Goal: Task Accomplishment & Management: Manage account settings

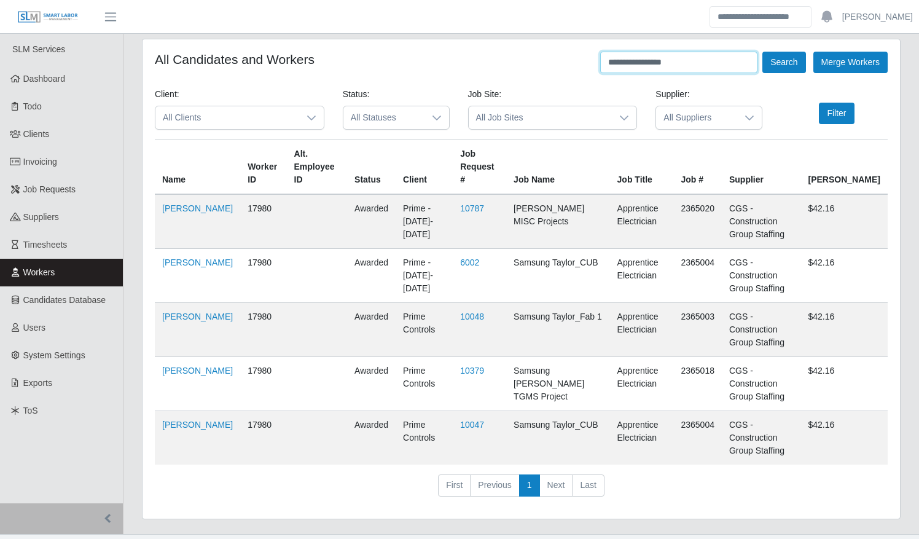
drag, startPoint x: 565, startPoint y: 60, endPoint x: 558, endPoint y: 55, distance: 8.5
click at [559, 59] on div "**********" at bounding box center [521, 62] width 733 height 21
type input "**********"
click at [762, 52] on button "Search" at bounding box center [783, 62] width 43 height 21
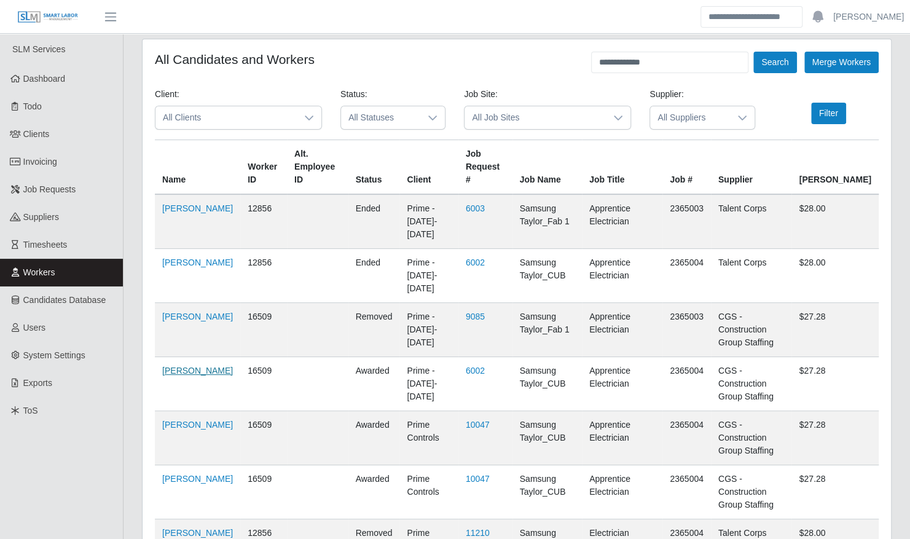
click at [176, 365] on link "[PERSON_NAME]" at bounding box center [197, 370] width 71 height 10
click at [39, 135] on span "Clients" at bounding box center [36, 134] width 26 height 10
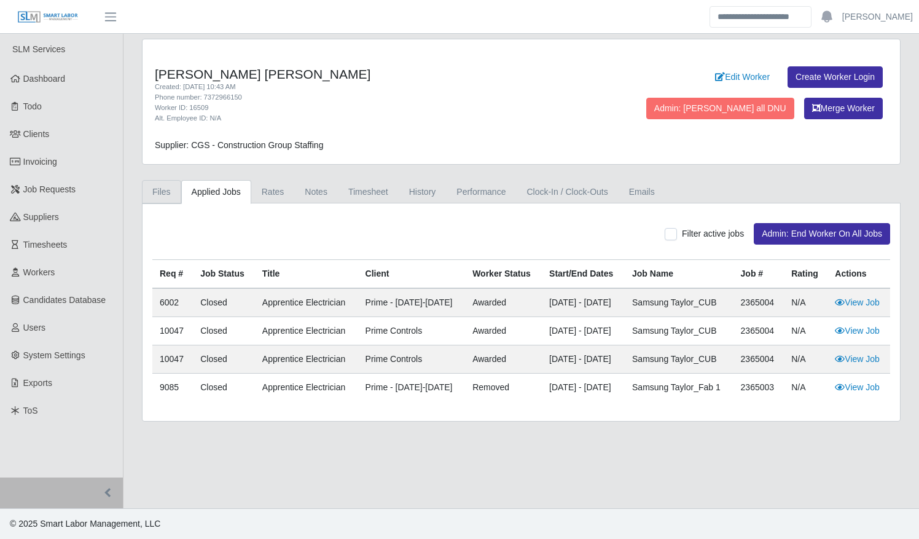
click at [161, 195] on link "Files" at bounding box center [161, 192] width 39 height 24
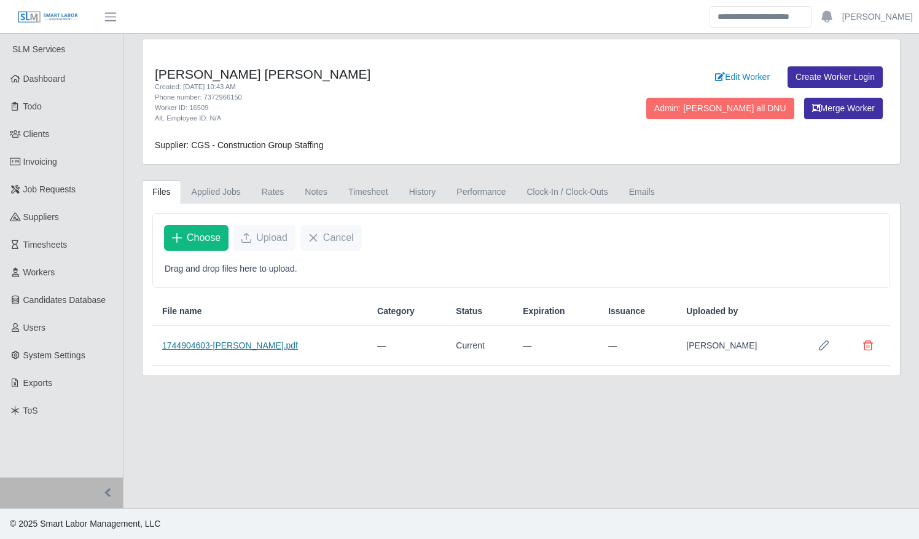
click at [221, 340] on link "1744904603-Dorian Valdez.pdf" at bounding box center [230, 345] width 136 height 10
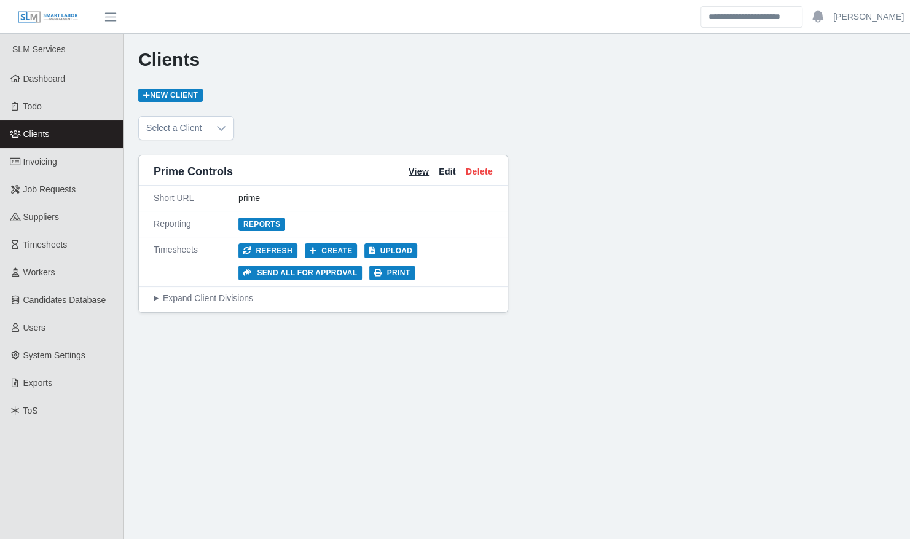
click at [421, 171] on link "View" at bounding box center [418, 171] width 20 height 13
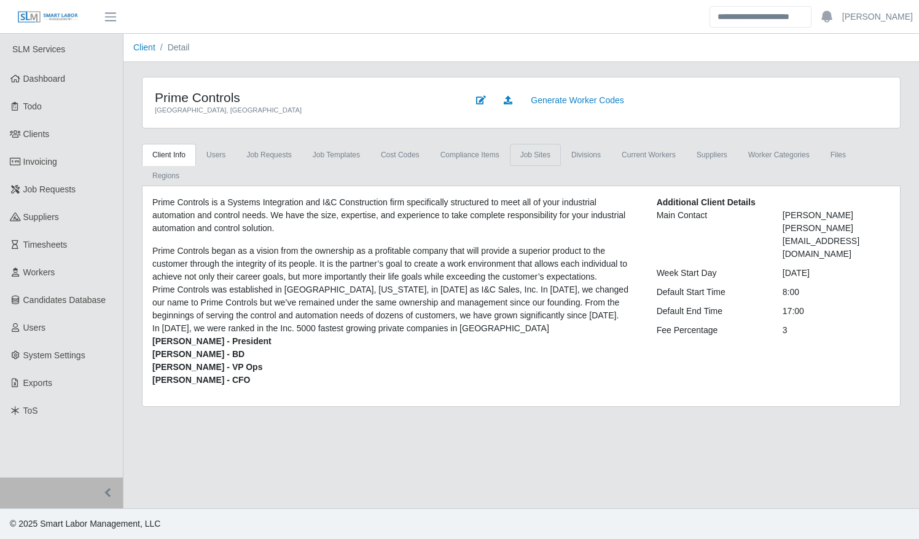
click at [520, 153] on link "job sites" at bounding box center [535, 155] width 51 height 22
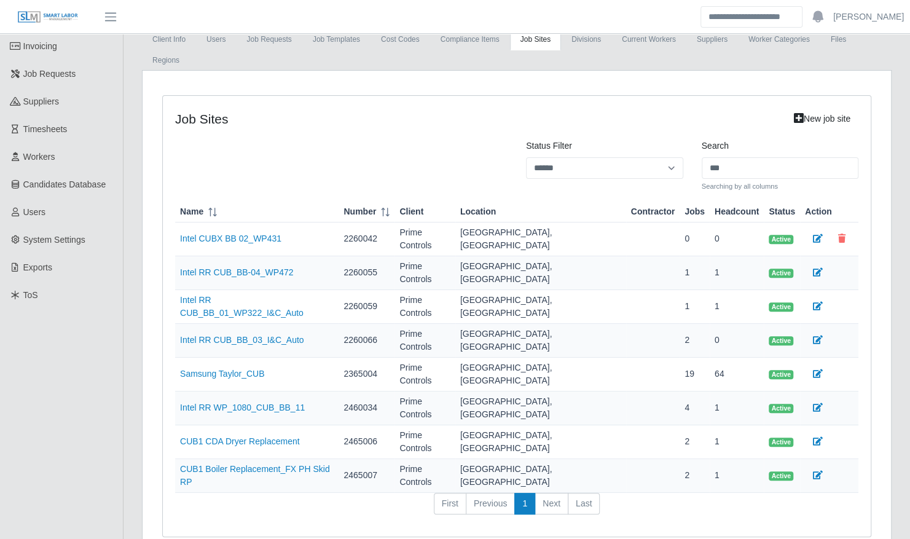
scroll to position [115, 0]
type input "***"
click at [47, 76] on span "Job Requests" at bounding box center [49, 74] width 53 height 10
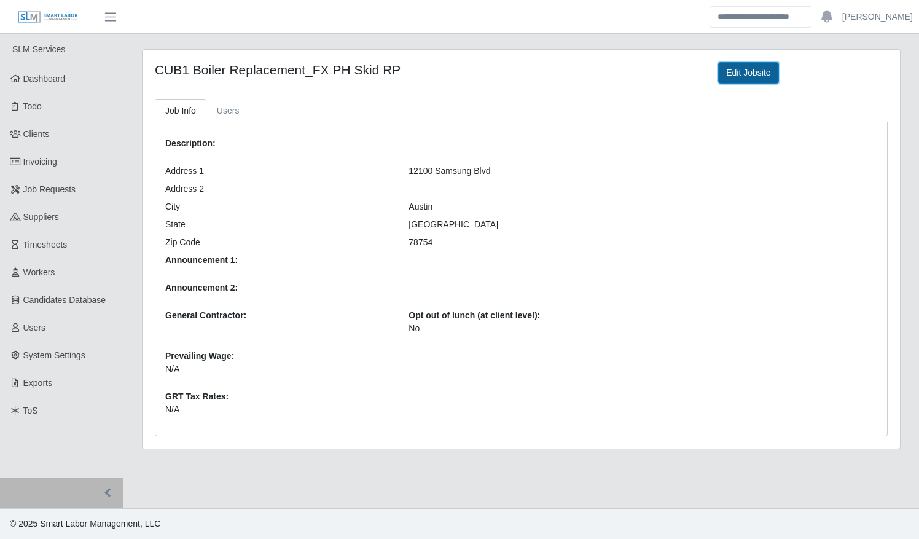
click at [740, 69] on link "Edit Jobsite" at bounding box center [748, 72] width 60 height 21
click at [747, 67] on link "Edit Jobsite" at bounding box center [748, 72] width 60 height 21
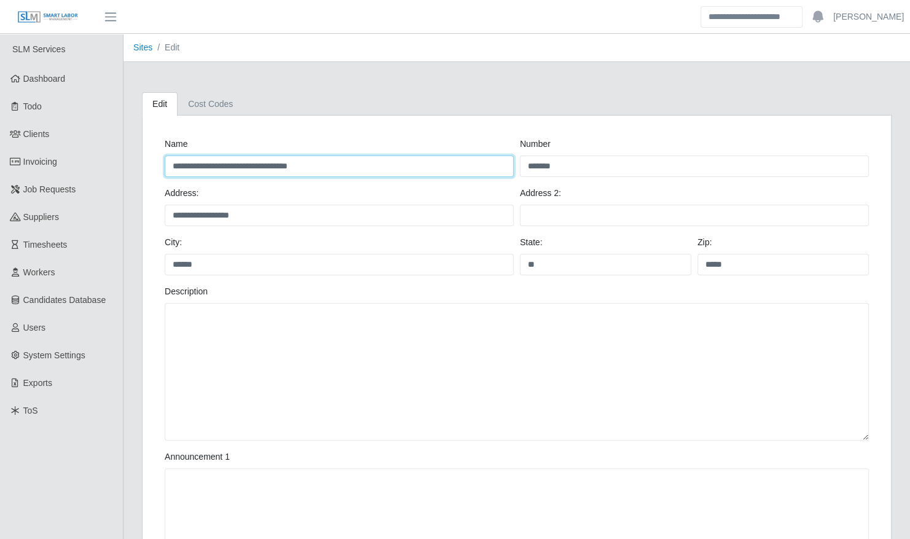
click at [172, 163] on input "**********" at bounding box center [339, 165] width 349 height 21
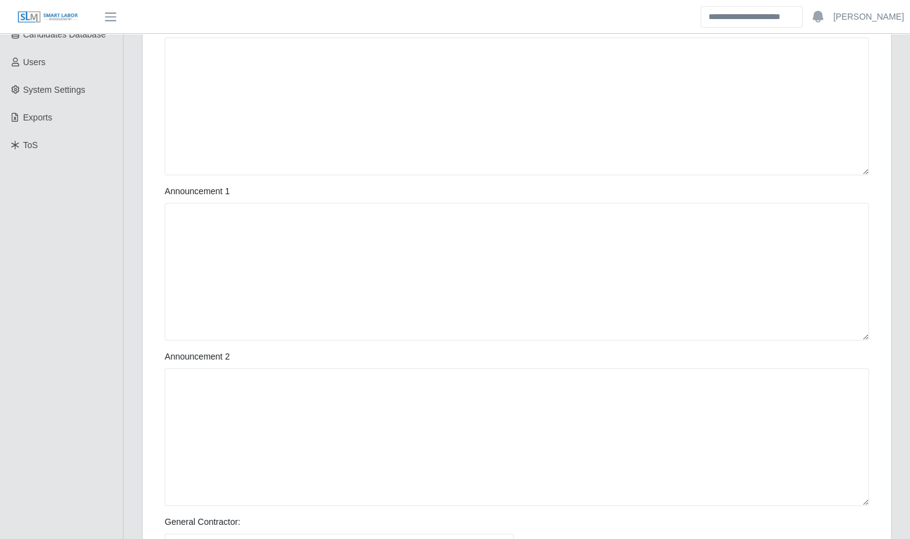
scroll to position [499, 0]
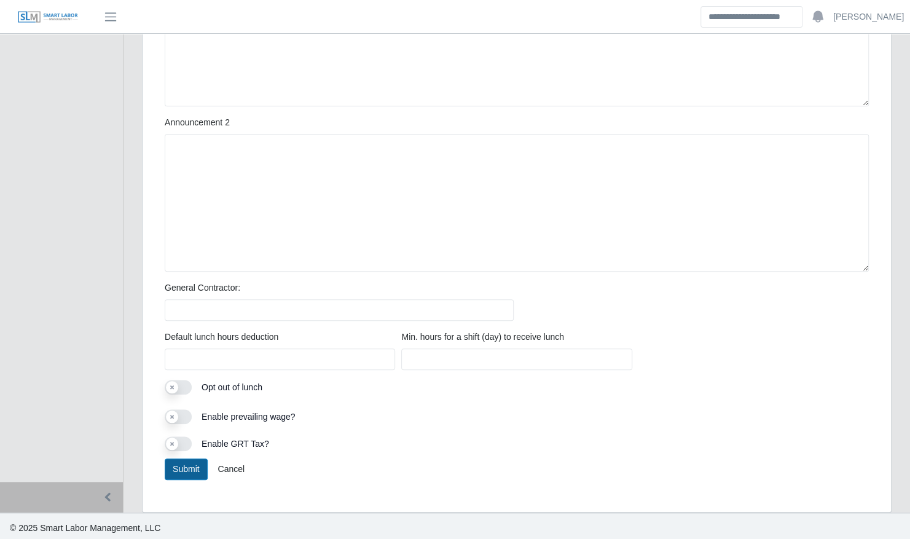
type input "**********"
click at [184, 463] on button "Submit" at bounding box center [186, 468] width 43 height 21
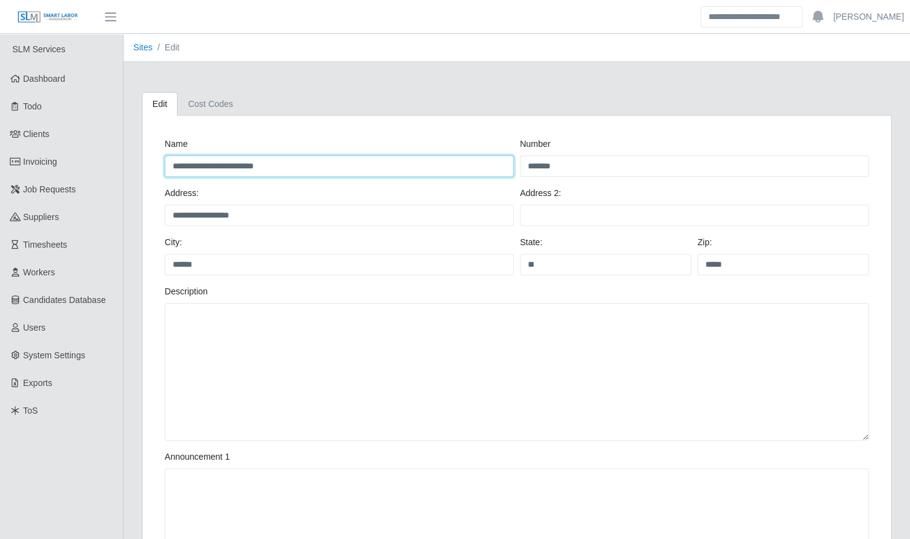
click at [171, 165] on input "**********" at bounding box center [339, 165] width 349 height 21
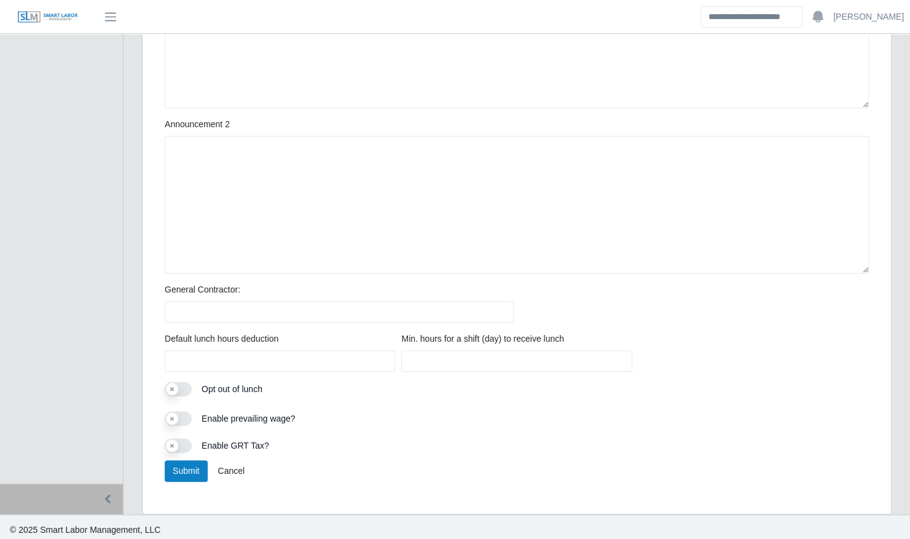
scroll to position [499, 0]
type input "**********"
click at [181, 463] on button "Submit" at bounding box center [186, 468] width 43 height 21
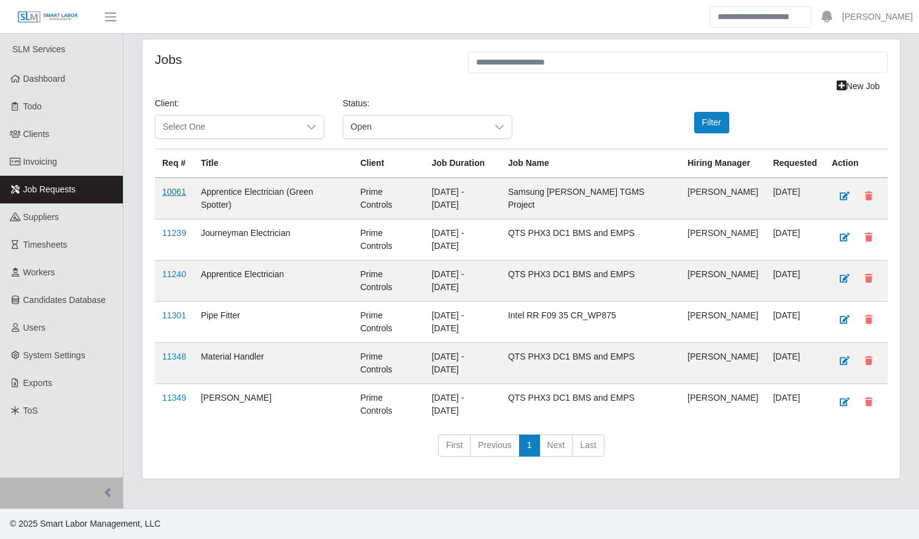
click at [171, 192] on link "10061" at bounding box center [174, 192] width 24 height 10
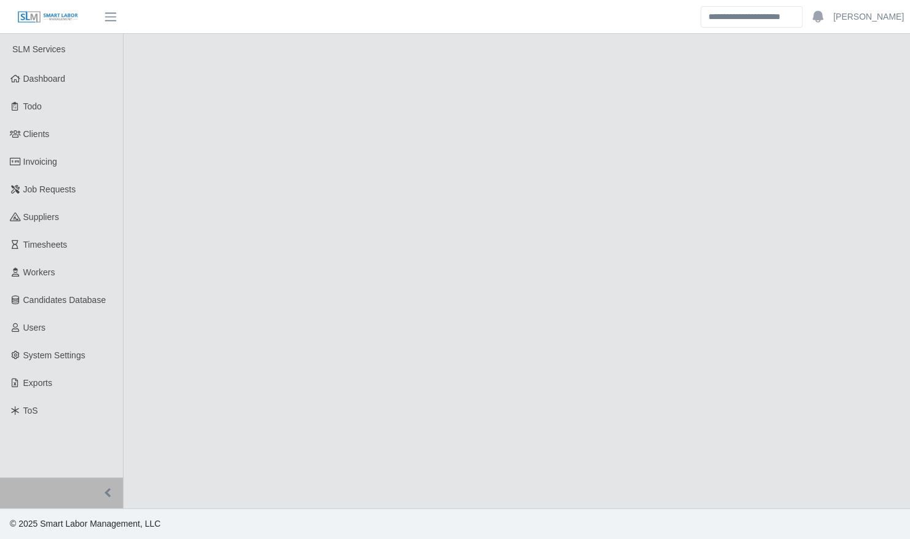
select select "****"
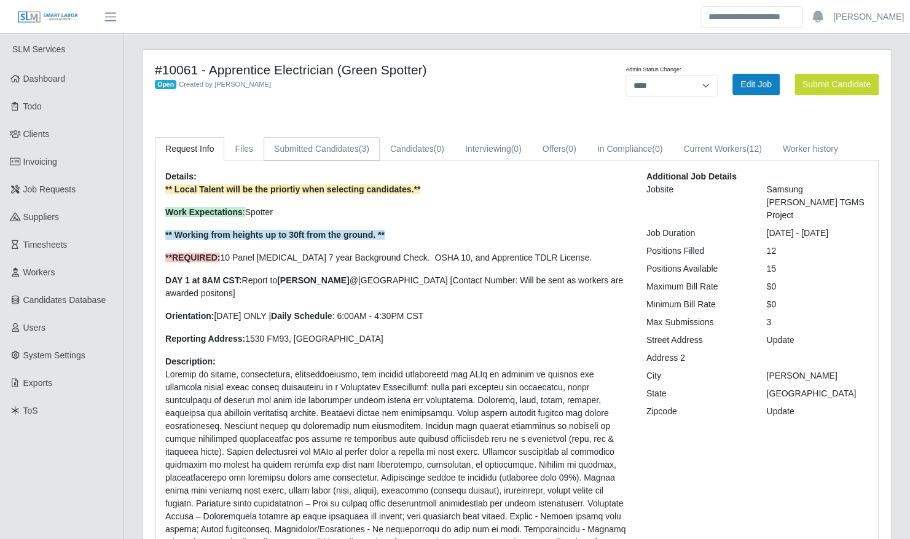
click at [324, 149] on link "Submitted Candidates (3)" at bounding box center [322, 149] width 116 height 24
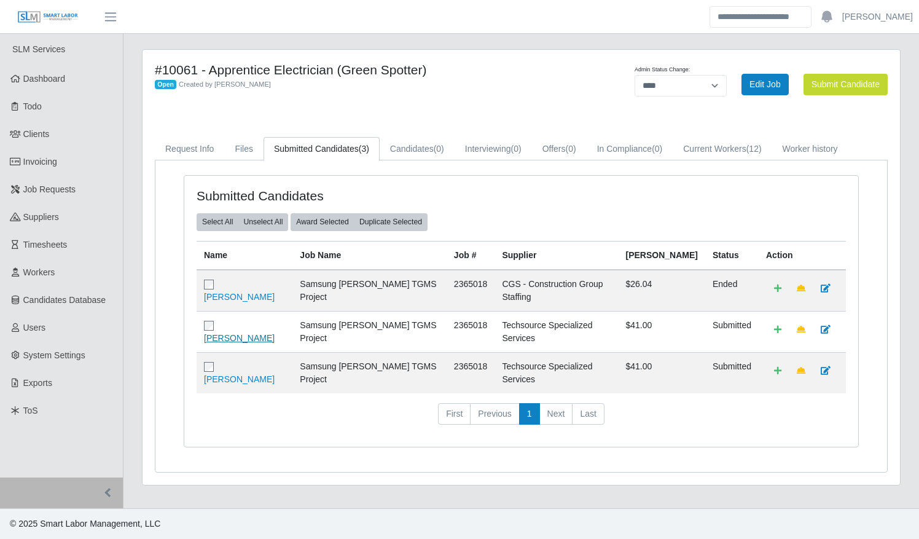
click at [236, 333] on link "Silvia Gonzalez" at bounding box center [239, 338] width 71 height 10
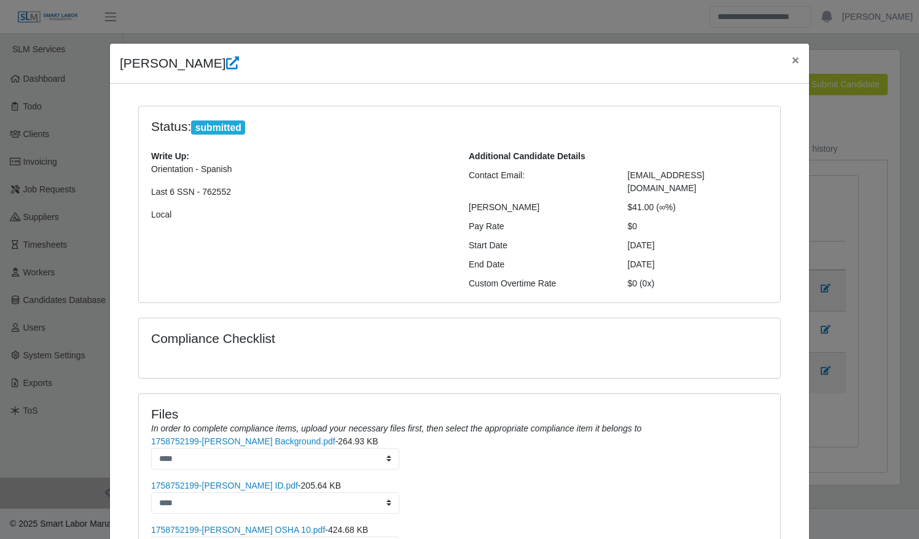
scroll to position [203, 0]
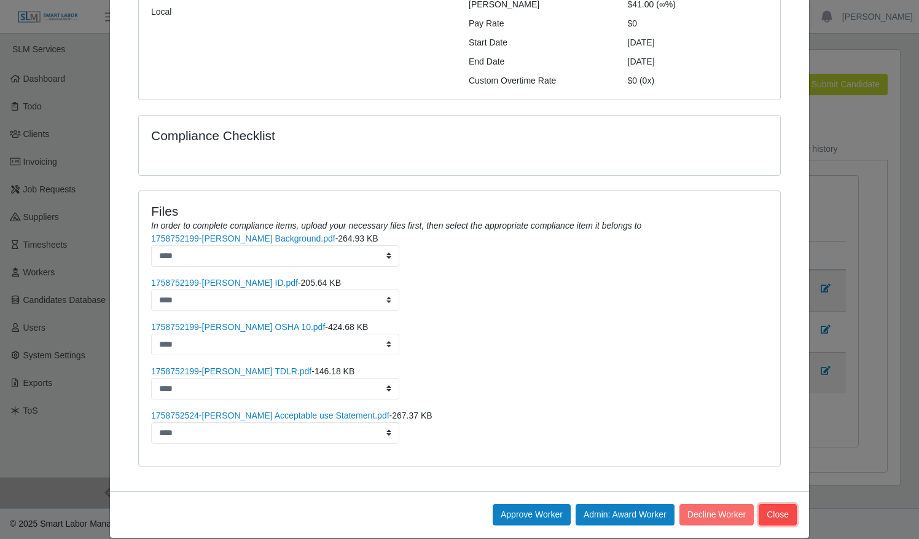
click at [778, 504] on button "Close" at bounding box center [778, 514] width 38 height 21
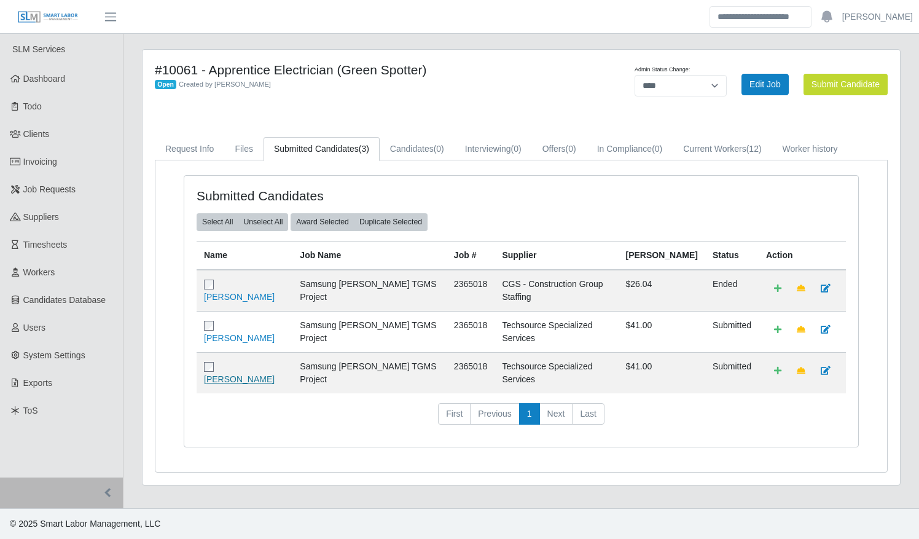
click at [251, 374] on link "Hiram Rojas" at bounding box center [239, 379] width 71 height 10
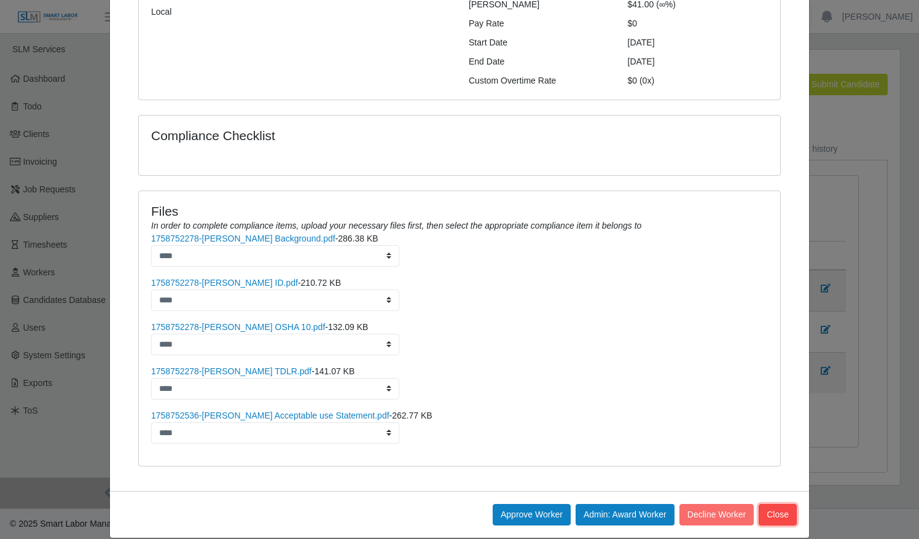
click at [783, 504] on button "Close" at bounding box center [778, 514] width 38 height 21
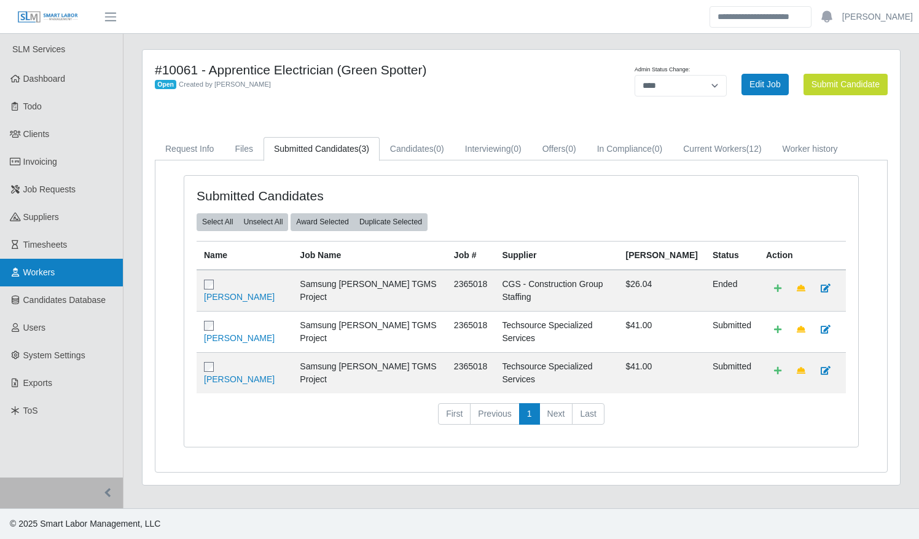
click at [44, 278] on link "Workers" at bounding box center [61, 273] width 123 height 28
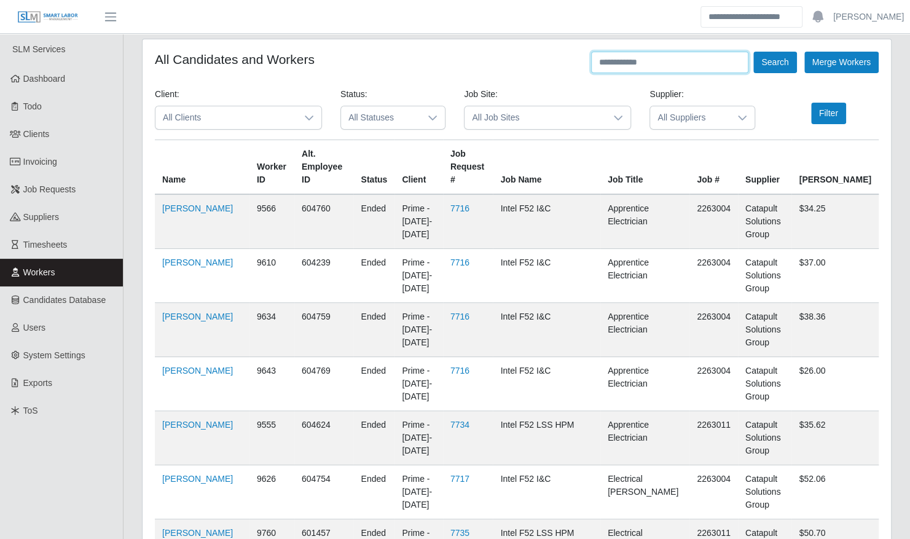
click at [628, 62] on input "text" at bounding box center [669, 62] width 157 height 21
click at [753, 52] on button "Search" at bounding box center [774, 62] width 43 height 21
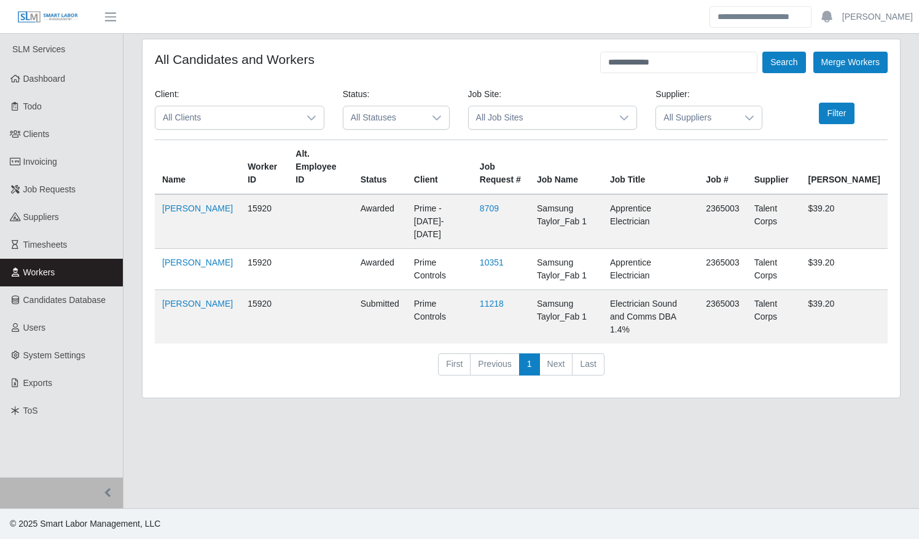
click at [167, 249] on td "Javier Pinero" at bounding box center [197, 269] width 85 height 41
click at [169, 257] on link "Javier Pinero" at bounding box center [197, 262] width 71 height 10
drag, startPoint x: 665, startPoint y: 60, endPoint x: 543, endPoint y: 58, distance: 121.7
click at [544, 60] on div "**********" at bounding box center [521, 62] width 733 height 21
type input "********"
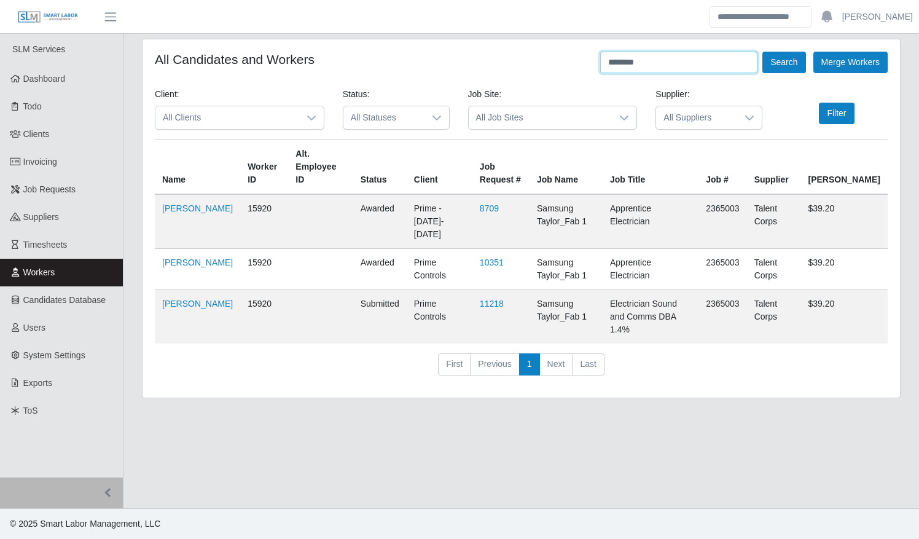
click at [762, 52] on button "Search" at bounding box center [783, 62] width 43 height 21
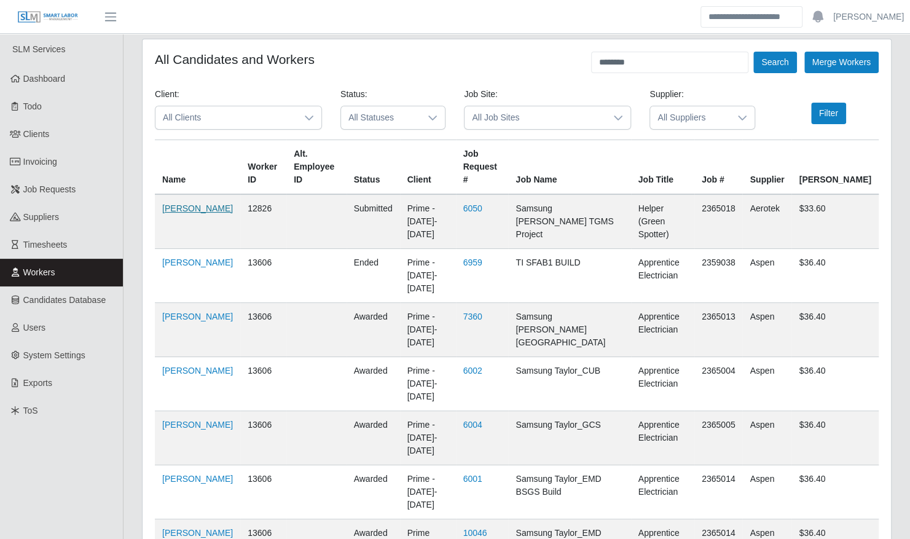
click at [170, 208] on link "Ali Diaz" at bounding box center [197, 208] width 71 height 10
click at [166, 311] on link "Ali Diaz" at bounding box center [197, 316] width 71 height 10
click at [36, 153] on link "Invoicing" at bounding box center [61, 162] width 123 height 28
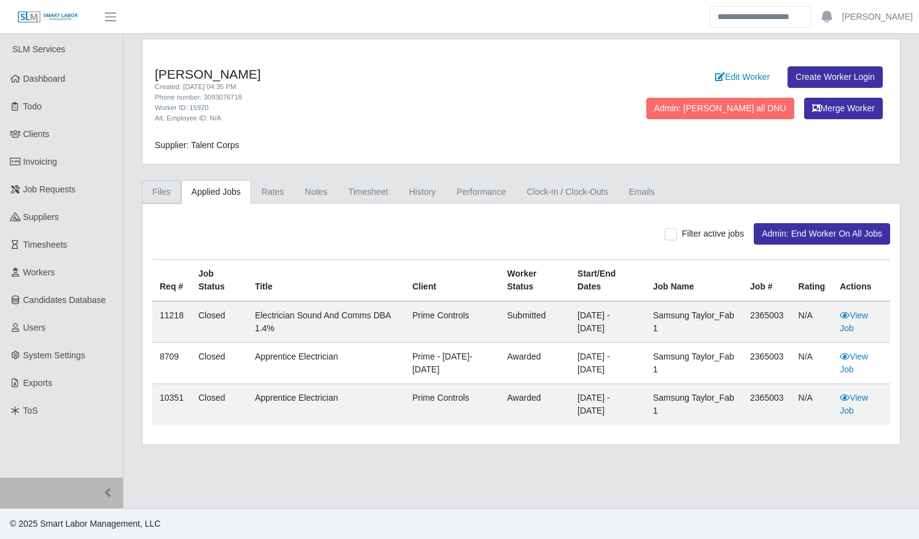
click at [160, 190] on link "Files" at bounding box center [161, 192] width 39 height 24
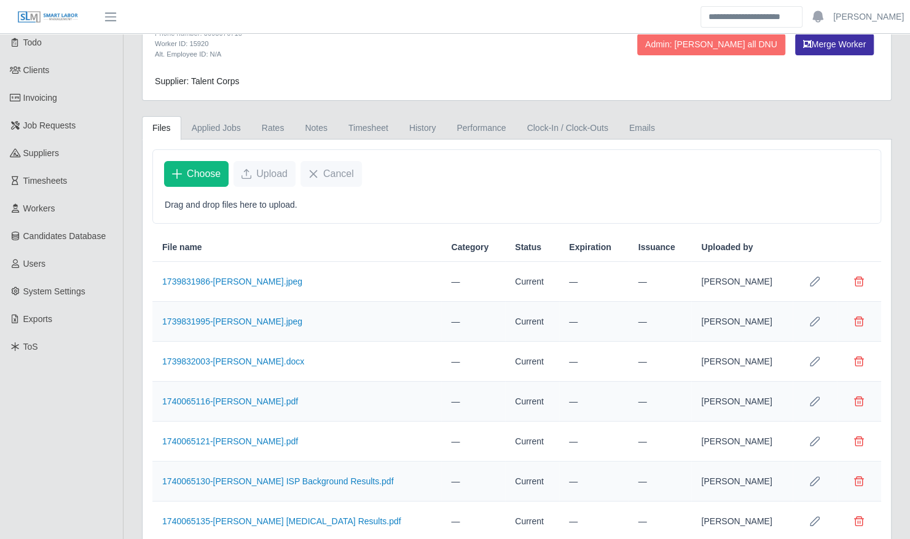
scroll to position [142, 0]
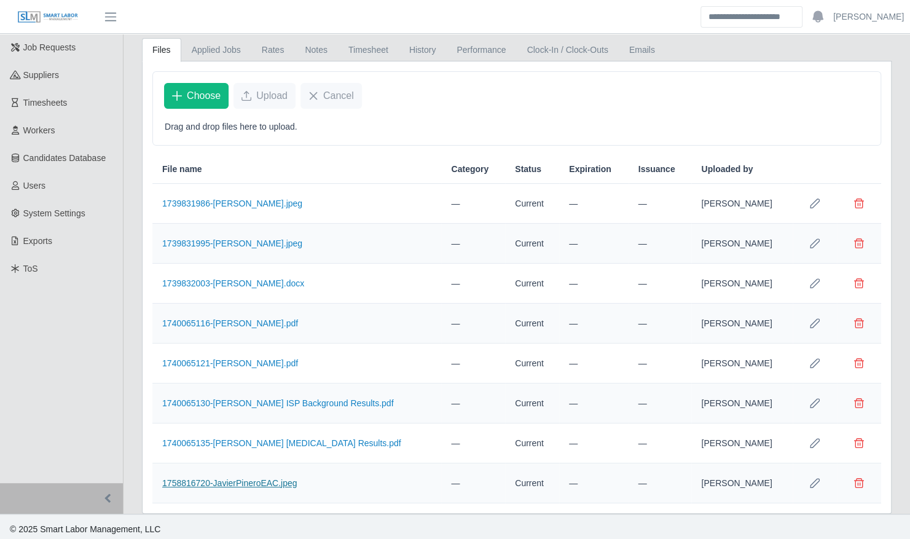
click at [254, 478] on link "1758816720-JavierPineroEAC.jpeg" at bounding box center [229, 483] width 135 height 10
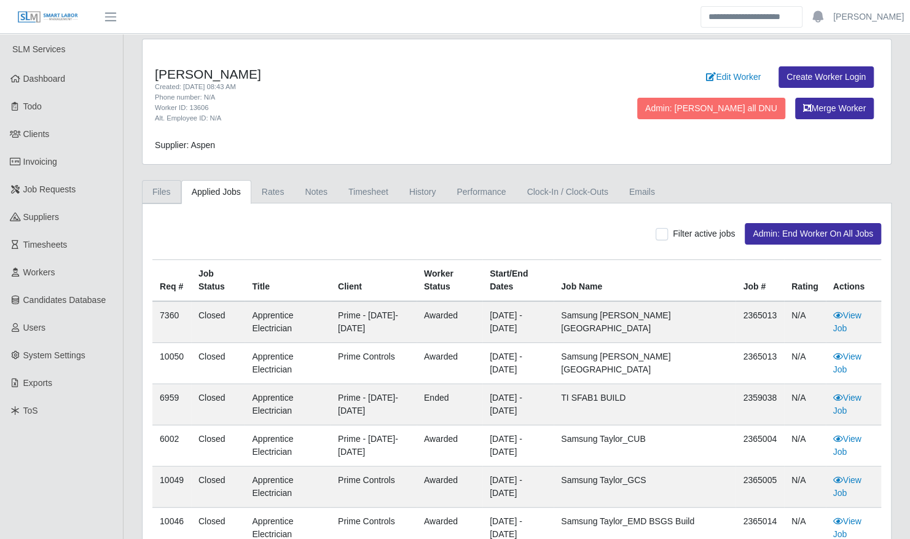
drag, startPoint x: 156, startPoint y: 182, endPoint x: 242, endPoint y: 256, distance: 113.7
click at [156, 182] on link "Files" at bounding box center [161, 192] width 39 height 24
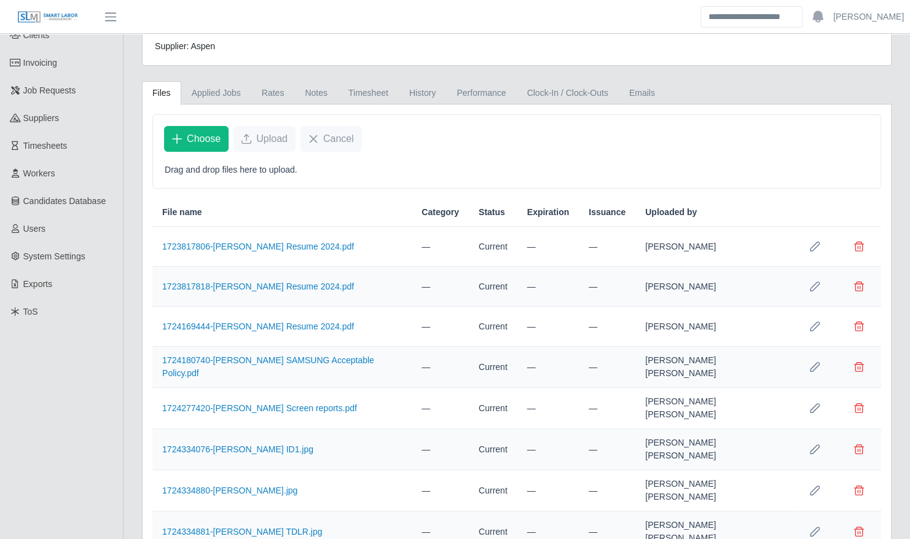
scroll to position [182, 0]
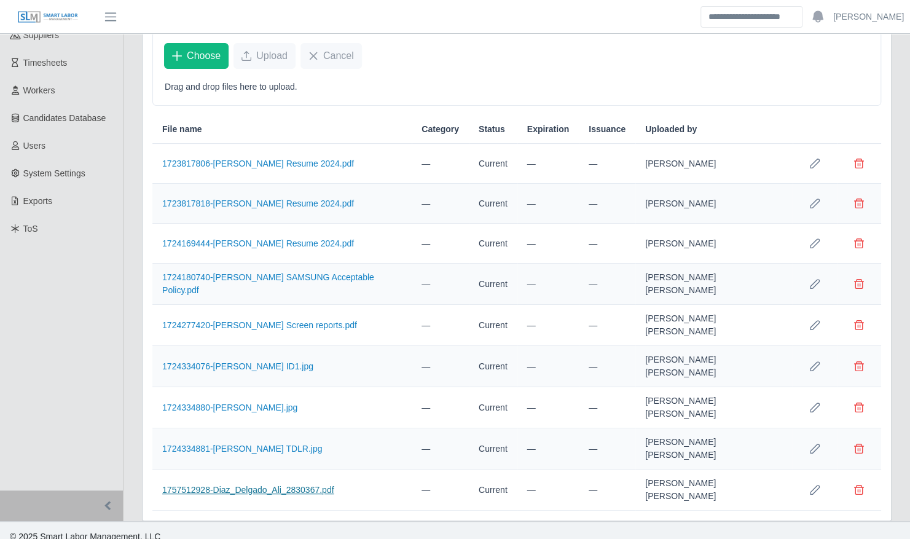
click at [282, 485] on link "1757512928-Diaz_Delgado_Ali_2830367.pdf" at bounding box center [247, 490] width 171 height 10
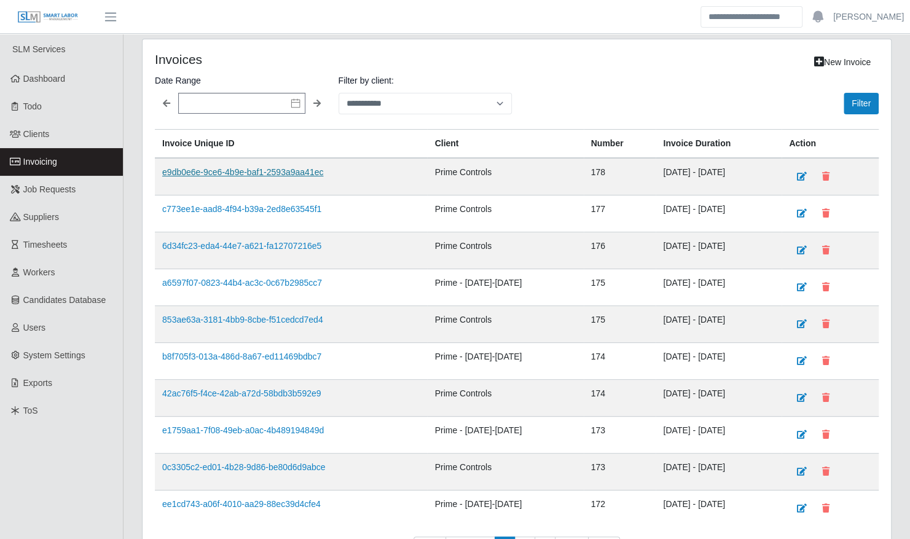
click at [248, 168] on link "e9db0e6e-9ce6-4b9e-baf1-2593a9aa41ec" at bounding box center [242, 172] width 161 height 10
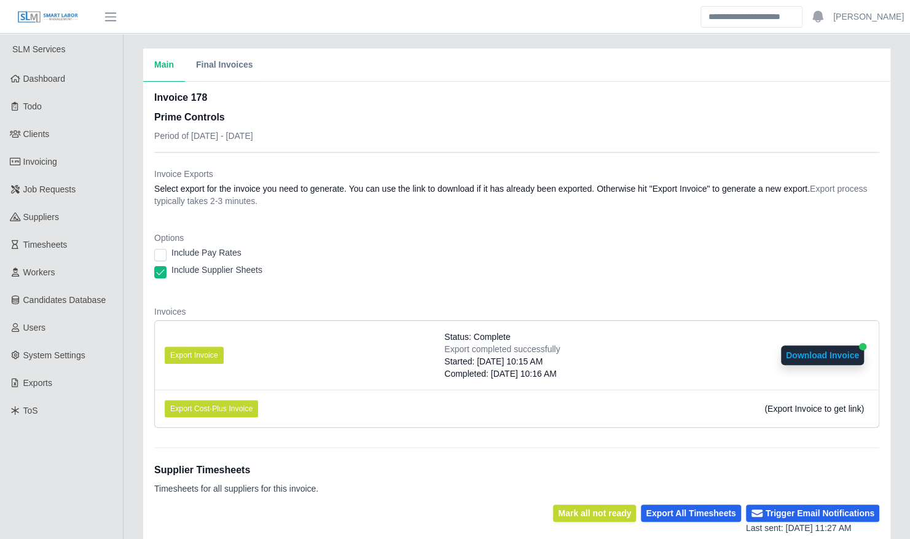
click at [805, 353] on button "Download Invoice" at bounding box center [822, 355] width 83 height 20
drag, startPoint x: 45, startPoint y: 273, endPoint x: 225, endPoint y: 231, distance: 185.4
click at [45, 273] on span "Workers" at bounding box center [39, 272] width 32 height 10
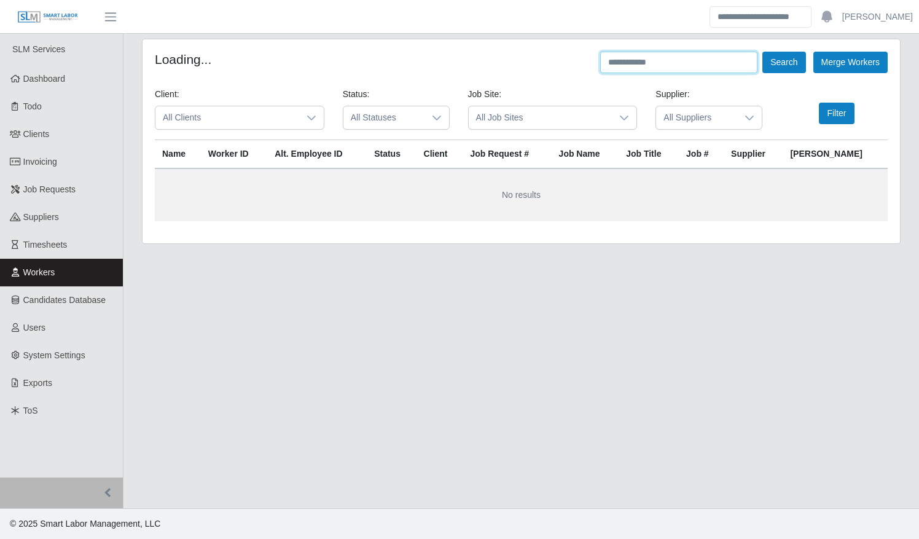
click at [700, 64] on input "text" at bounding box center [678, 62] width 157 height 21
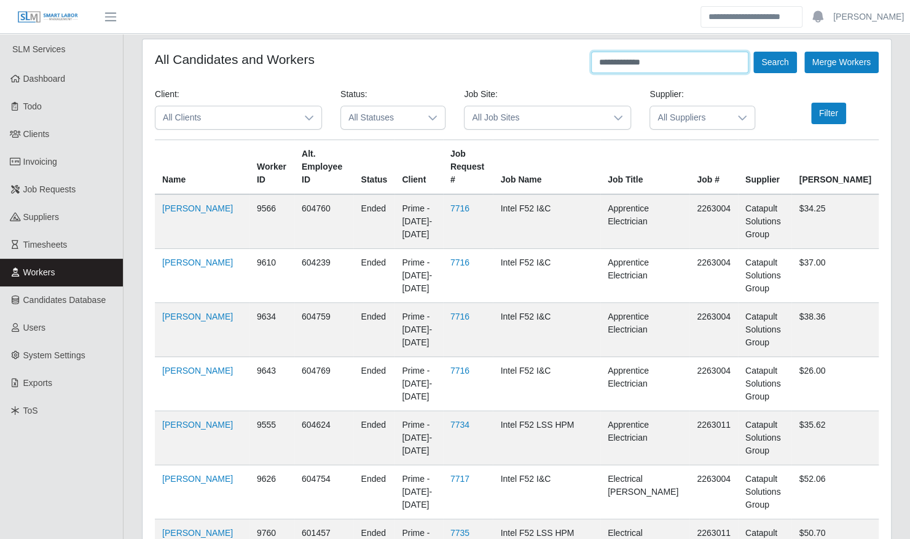
type input "**********"
click at [753, 52] on button "Search" at bounding box center [774, 62] width 43 height 21
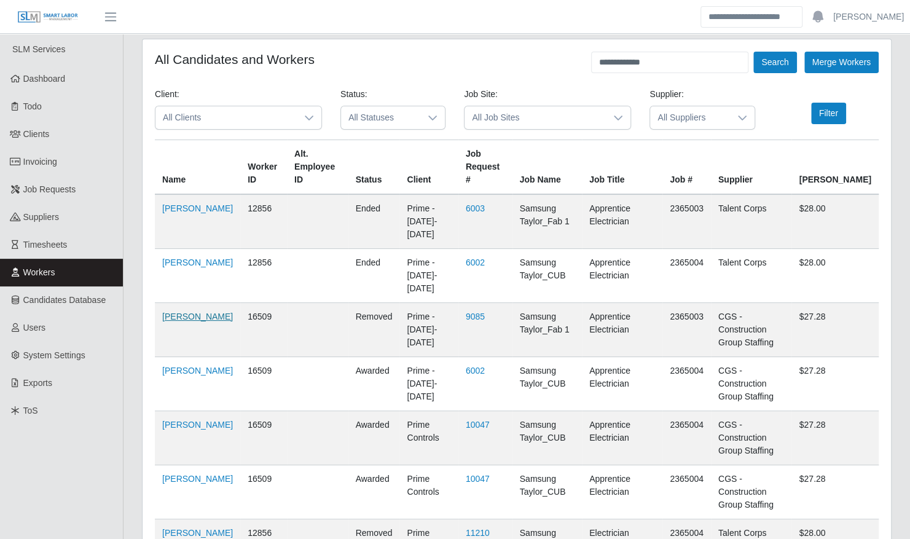
click at [168, 321] on link "Dorian Valdez Valdez" at bounding box center [197, 316] width 71 height 10
click at [184, 365] on link "Dorian Valdez Valdez" at bounding box center [197, 370] width 71 height 10
click at [184, 321] on td "Dorian Valdez Valdez" at bounding box center [197, 330] width 85 height 54
click at [173, 315] on link "Dorian Valdez Valdez" at bounding box center [197, 316] width 71 height 10
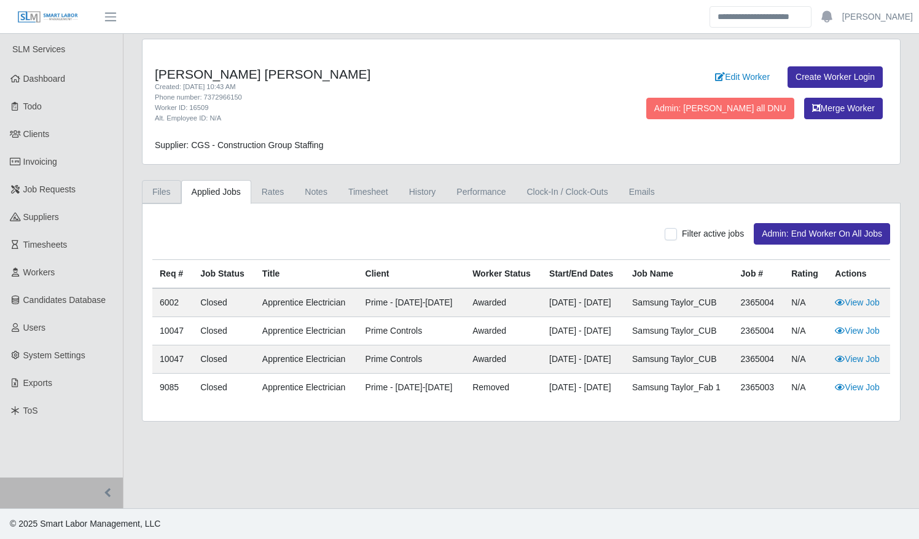
click at [162, 186] on link "Files" at bounding box center [161, 192] width 39 height 24
drag, startPoint x: 153, startPoint y: 193, endPoint x: 203, endPoint y: 219, distance: 55.8
click at [153, 193] on link "Files" at bounding box center [161, 192] width 39 height 24
click at [168, 191] on link "Files" at bounding box center [161, 192] width 39 height 24
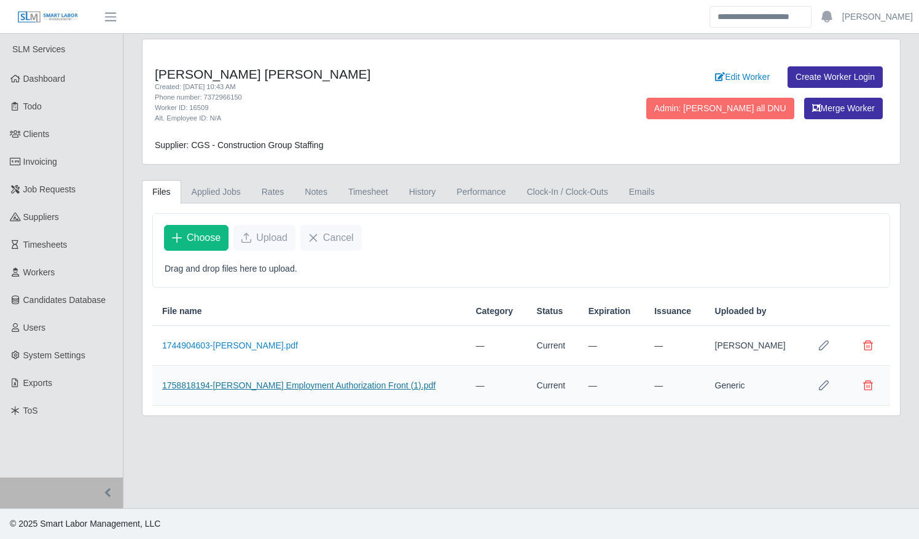
click at [249, 380] on link "1758818194-[PERSON_NAME] Employment Authorization Front (1).pdf" at bounding box center [298, 385] width 273 height 10
